Goal: Information Seeking & Learning: Learn about a topic

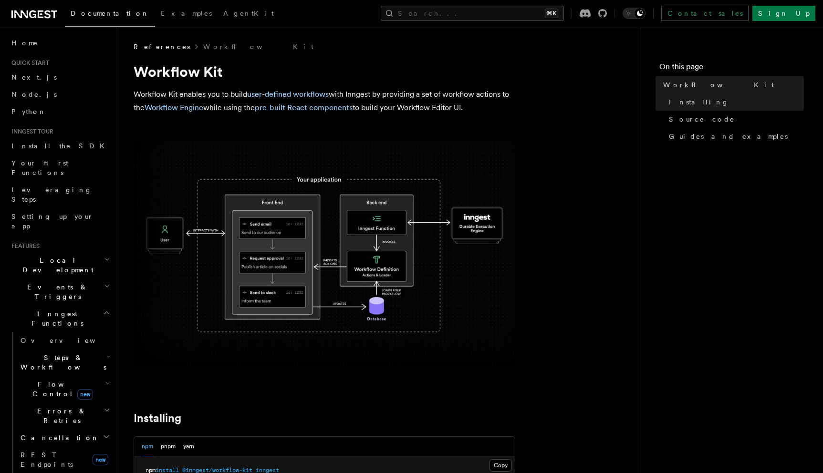
click at [338, 235] on img at bounding box center [325, 253] width 382 height 228
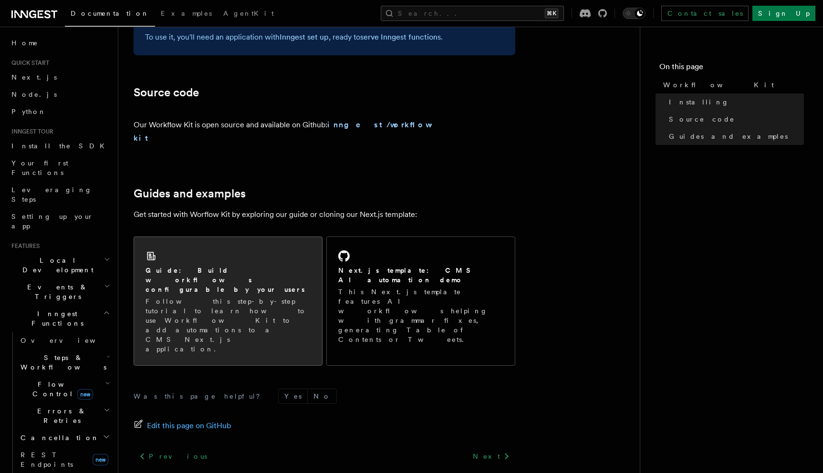
scroll to position [531, 0]
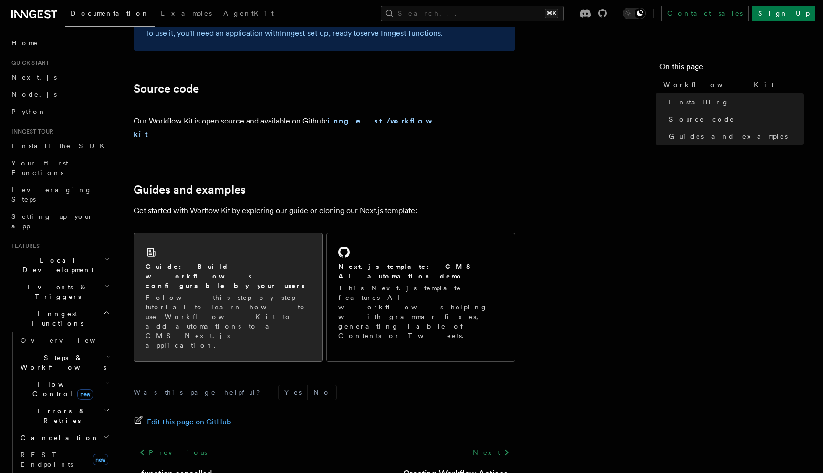
click at [292, 262] on h2 "Guide: Build workflows configurable by your users" at bounding box center [227, 276] width 165 height 29
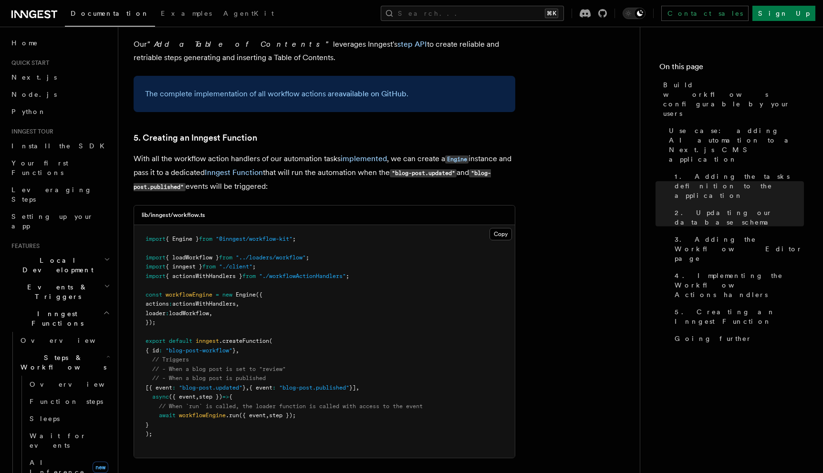
scroll to position [4208, 0]
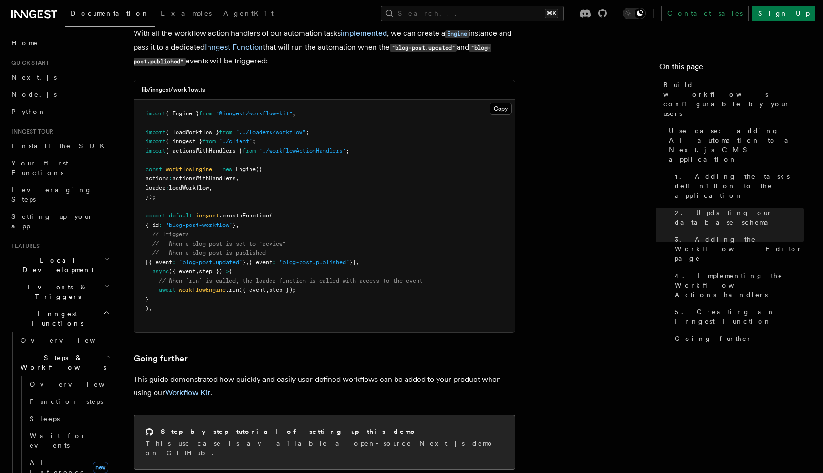
click at [300, 427] on div "Step-by-step tutorial of setting up this demo This use case is available a open…" at bounding box center [324, 442] width 358 height 31
